Goal: Information Seeking & Learning: Find contact information

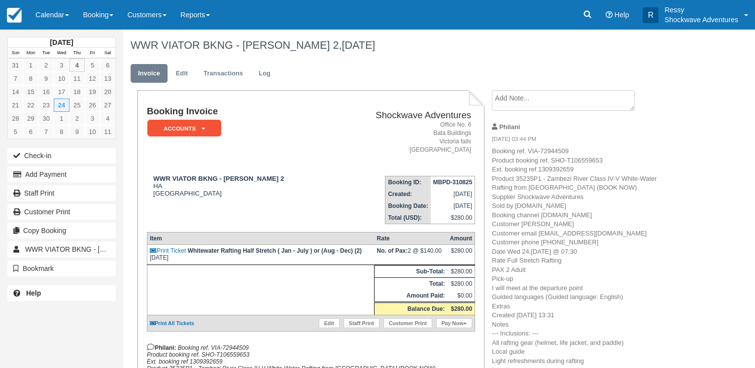
click at [55, 12] on link "Calendar" at bounding box center [52, 15] width 47 height 30
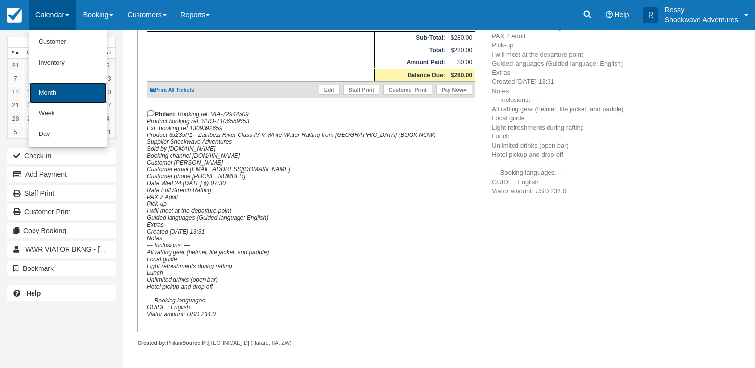
click at [68, 89] on link "Month" at bounding box center [68, 93] width 78 height 21
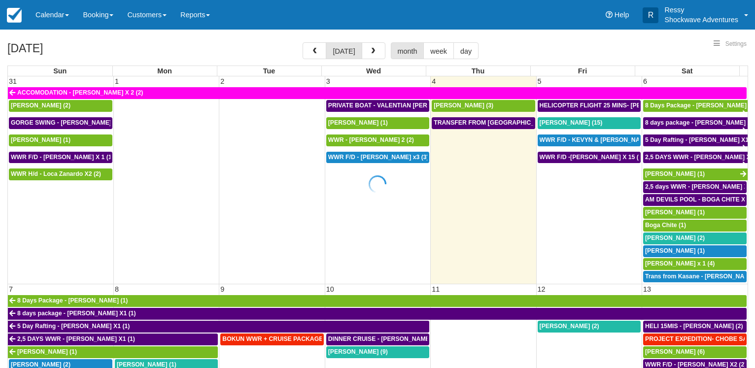
select select
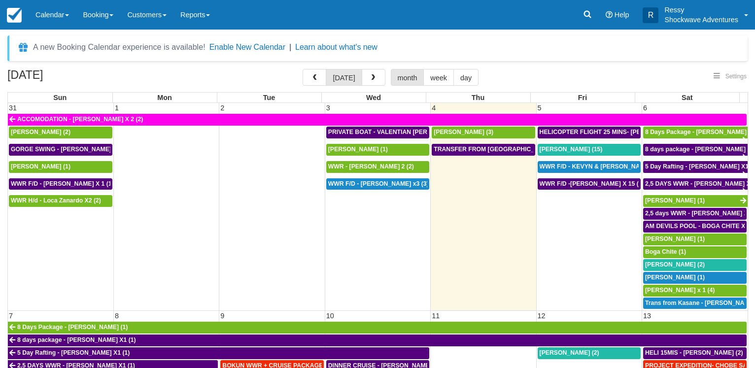
select select
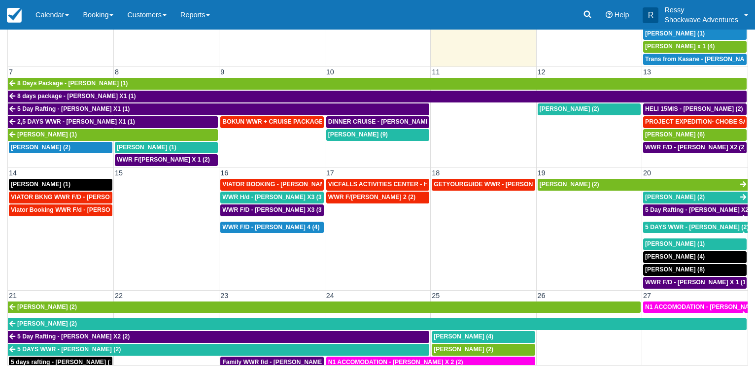
scroll to position [150, 0]
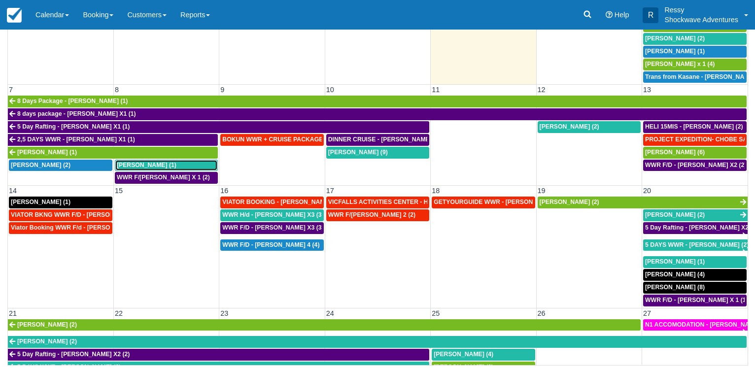
click at [184, 162] on div "[PERSON_NAME] (1)" at bounding box center [166, 166] width 99 height 8
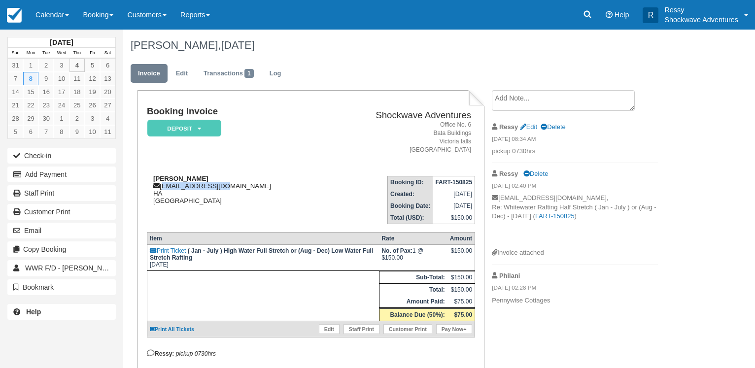
drag, startPoint x: 221, startPoint y: 187, endPoint x: 161, endPoint y: 188, distance: 59.7
click at [161, 188] on div "Rodney Carabott rjc.aus@gmail.com HA Zimbabwe" at bounding box center [236, 190] width 179 height 30
copy div "rjc.aus@gmail.com"
click at [61, 13] on link "Calendar" at bounding box center [52, 15] width 47 height 30
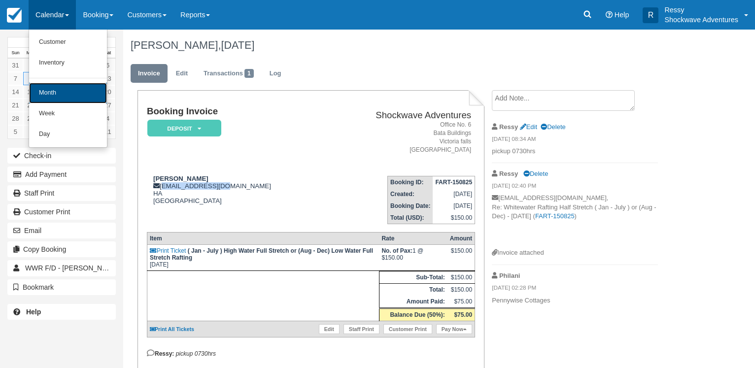
click at [81, 96] on link "Month" at bounding box center [68, 93] width 78 height 21
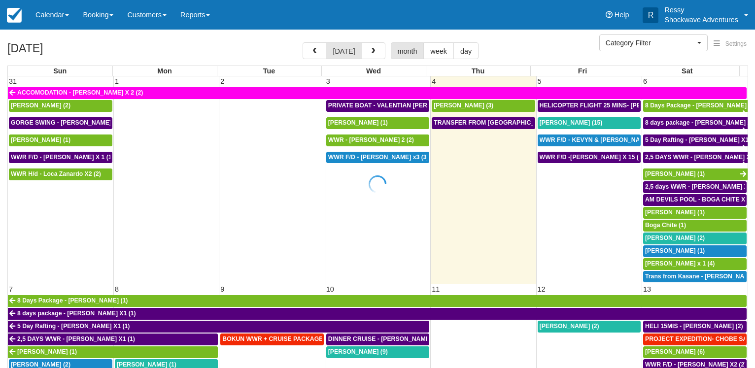
select select
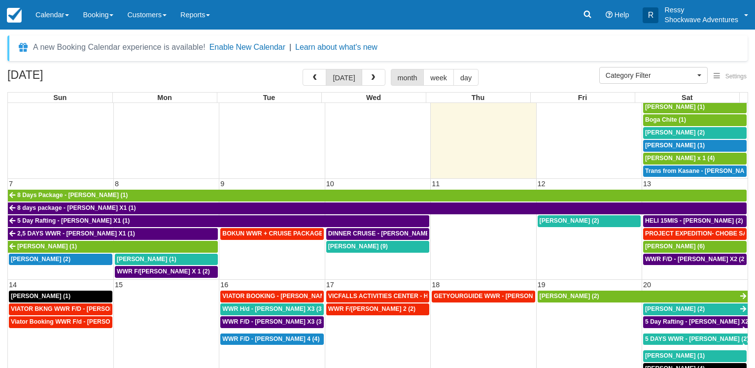
scroll to position [142, 0]
